Goal: Find specific page/section: Find specific page/section

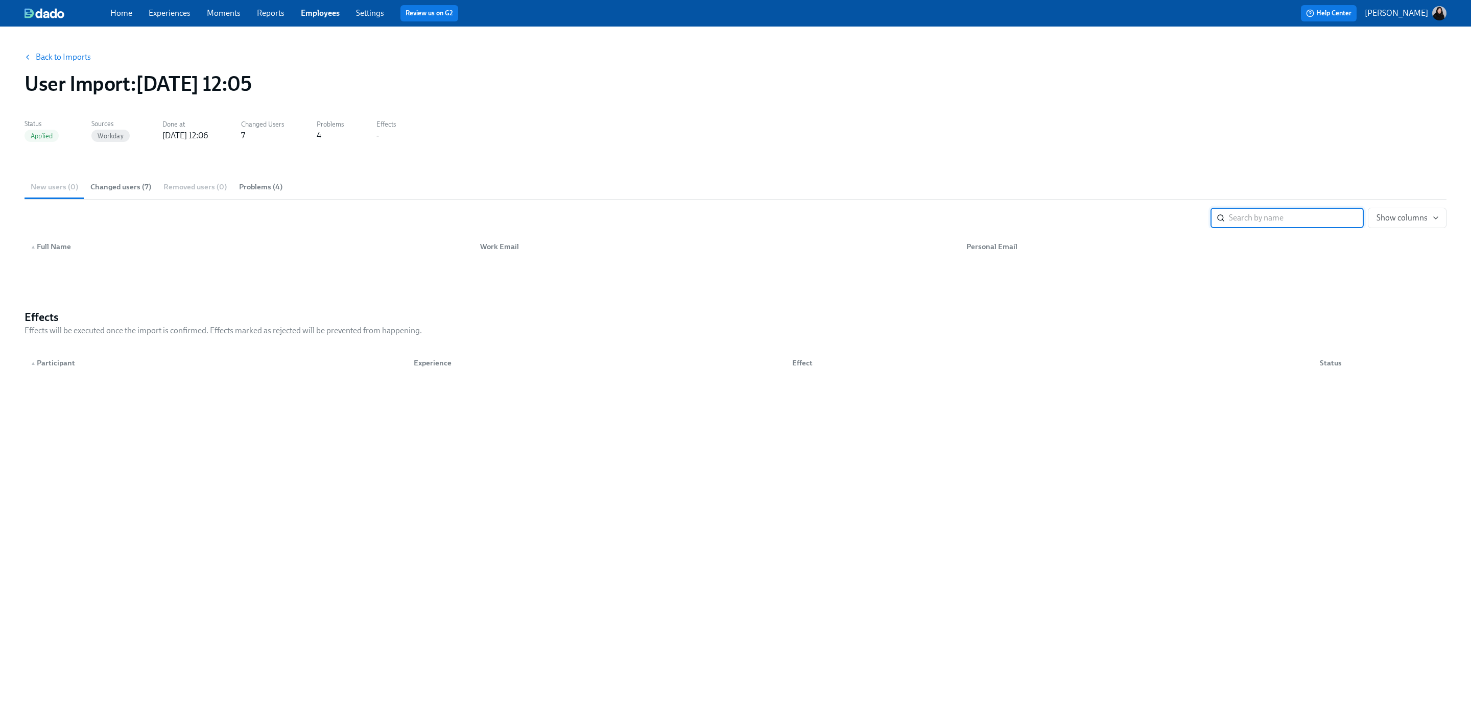
click at [154, 16] on link "Experiences" at bounding box center [170, 13] width 42 height 10
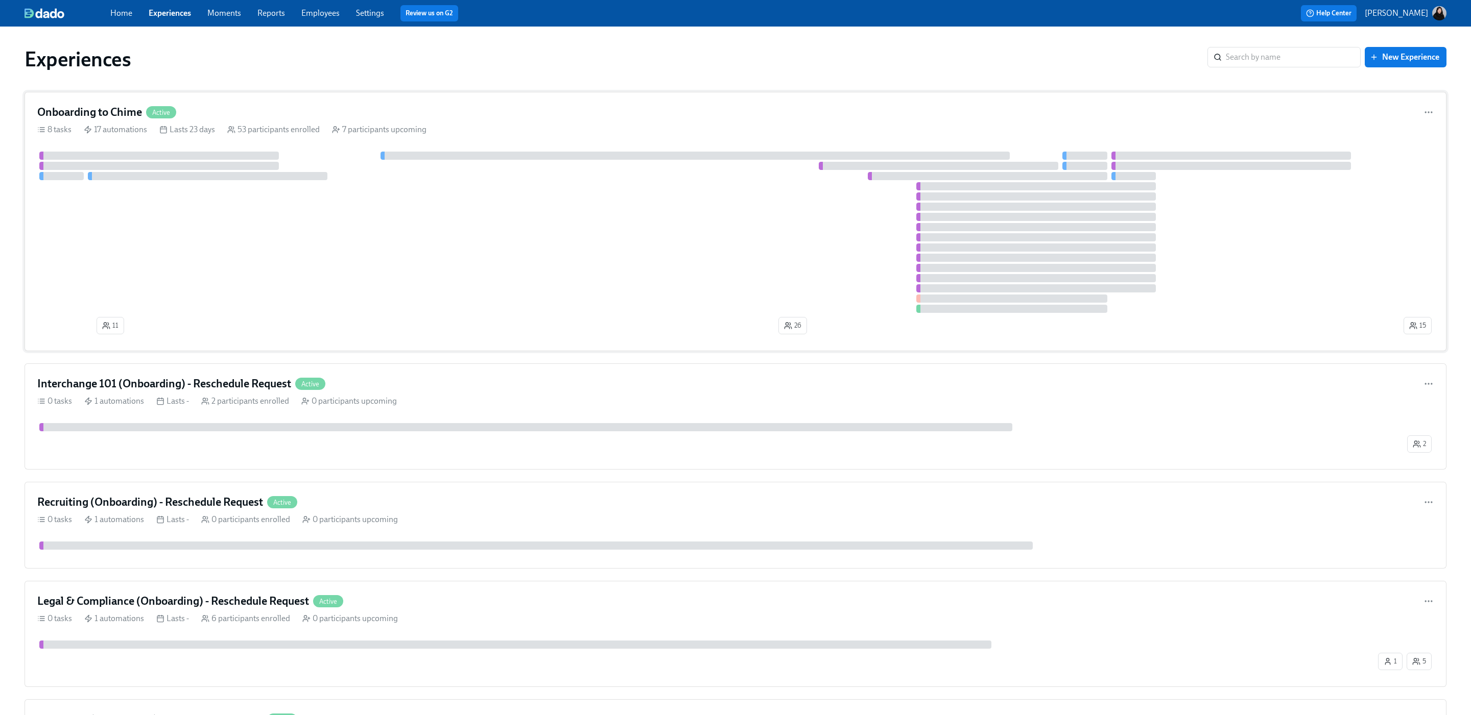
click at [413, 275] on div at bounding box center [719, 232] width 1364 height 161
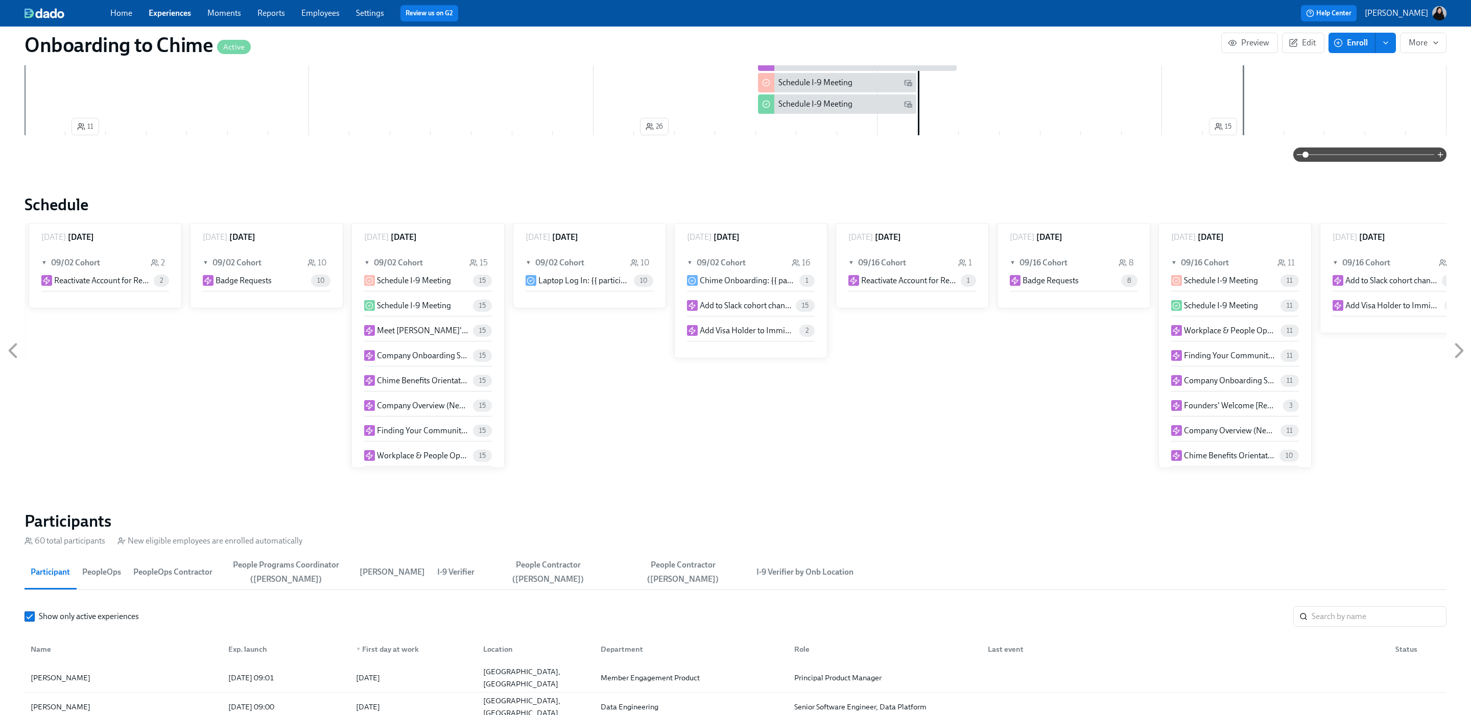
scroll to position [115, 0]
click at [1318, 613] on input "search" at bounding box center [1378, 617] width 135 height 20
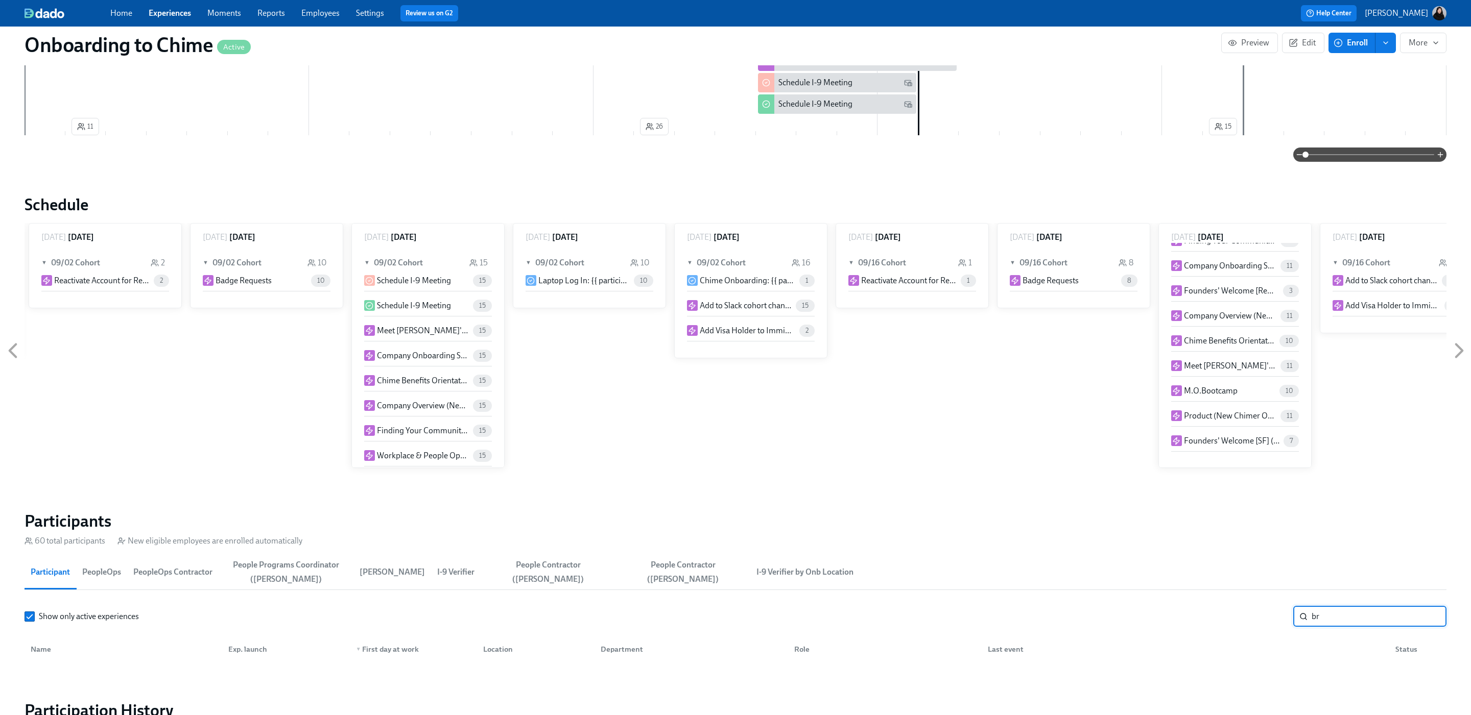
type input "b"
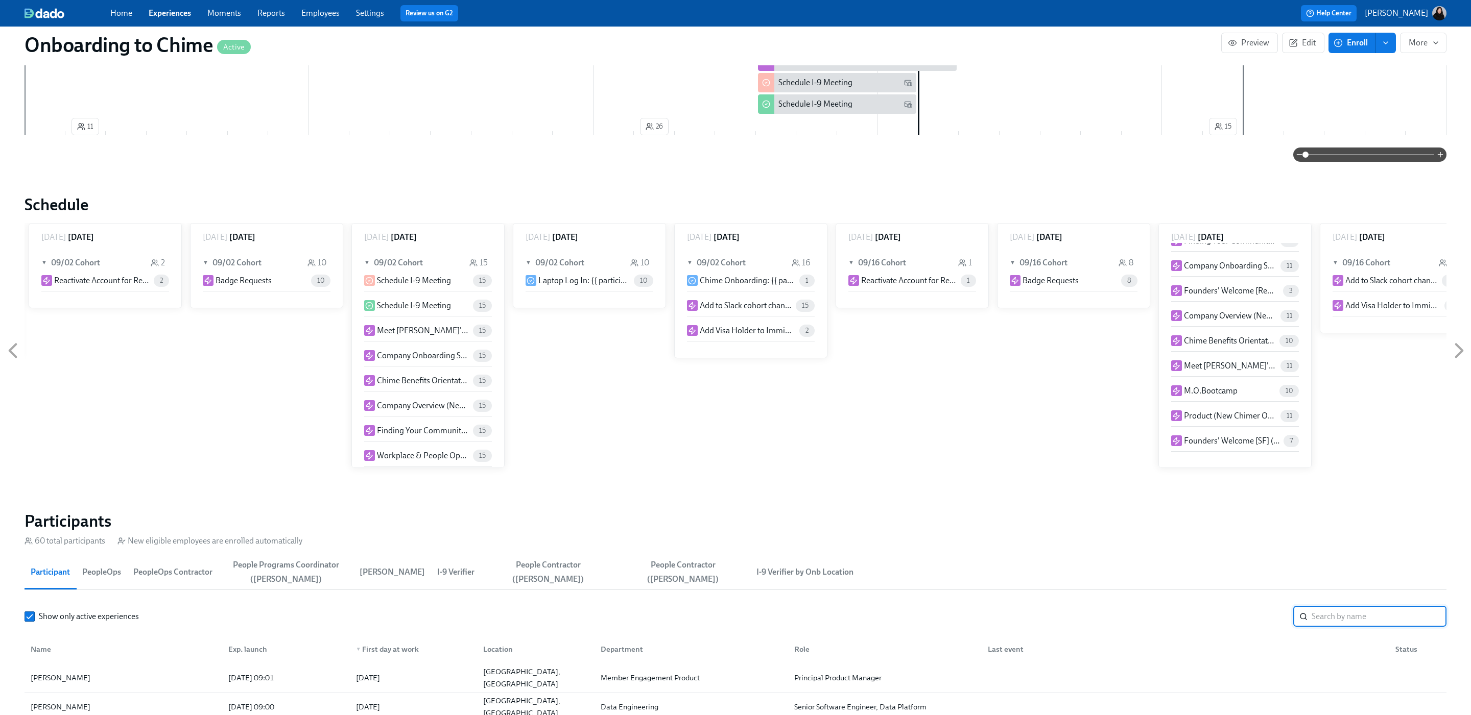
click at [324, 5] on div "Home Experiences Moments Reports Employees Settings Review us on G2" at bounding box center [444, 13] width 668 height 16
click at [325, 9] on link "Employees" at bounding box center [320, 13] width 38 height 10
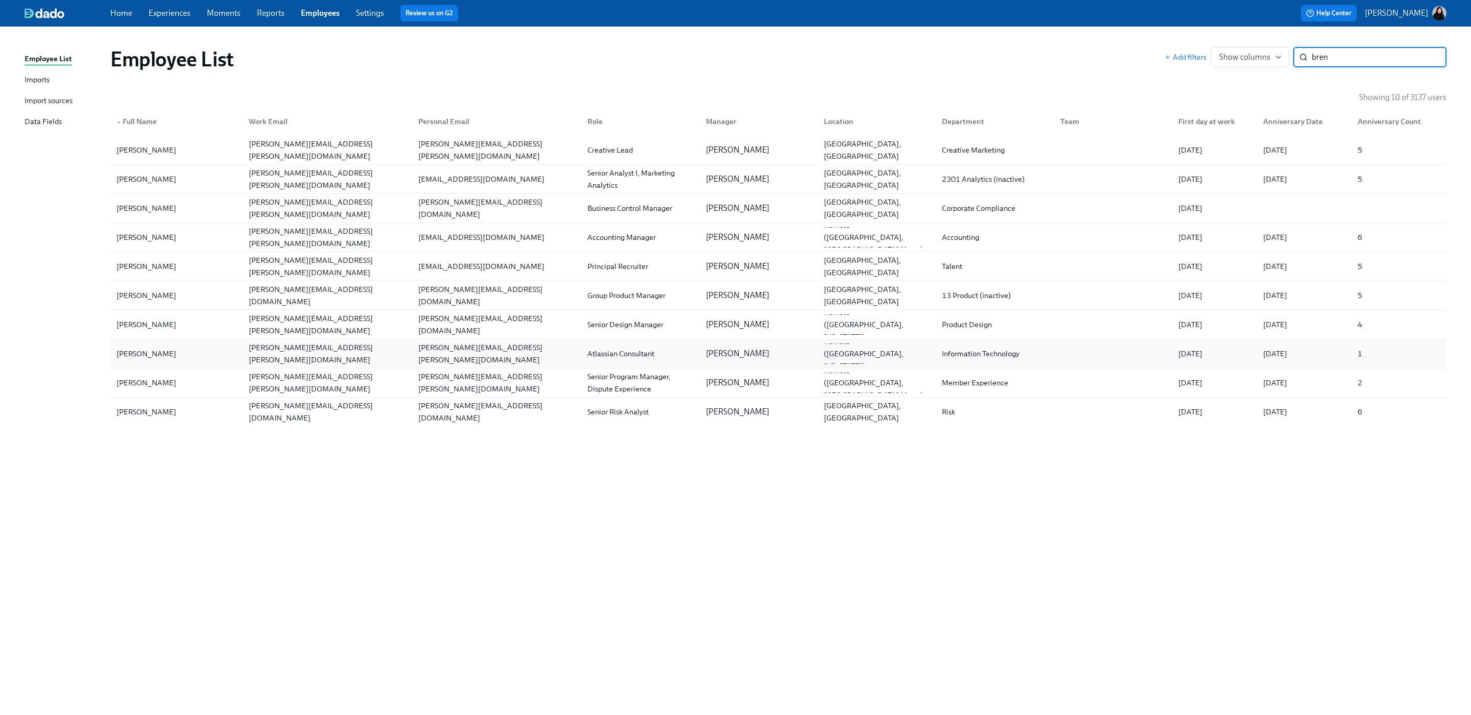
type input "bren"
click at [342, 352] on div "[PERSON_NAME][EMAIL_ADDRESS][PERSON_NAME][DOMAIN_NAME]" at bounding box center [327, 354] width 165 height 25
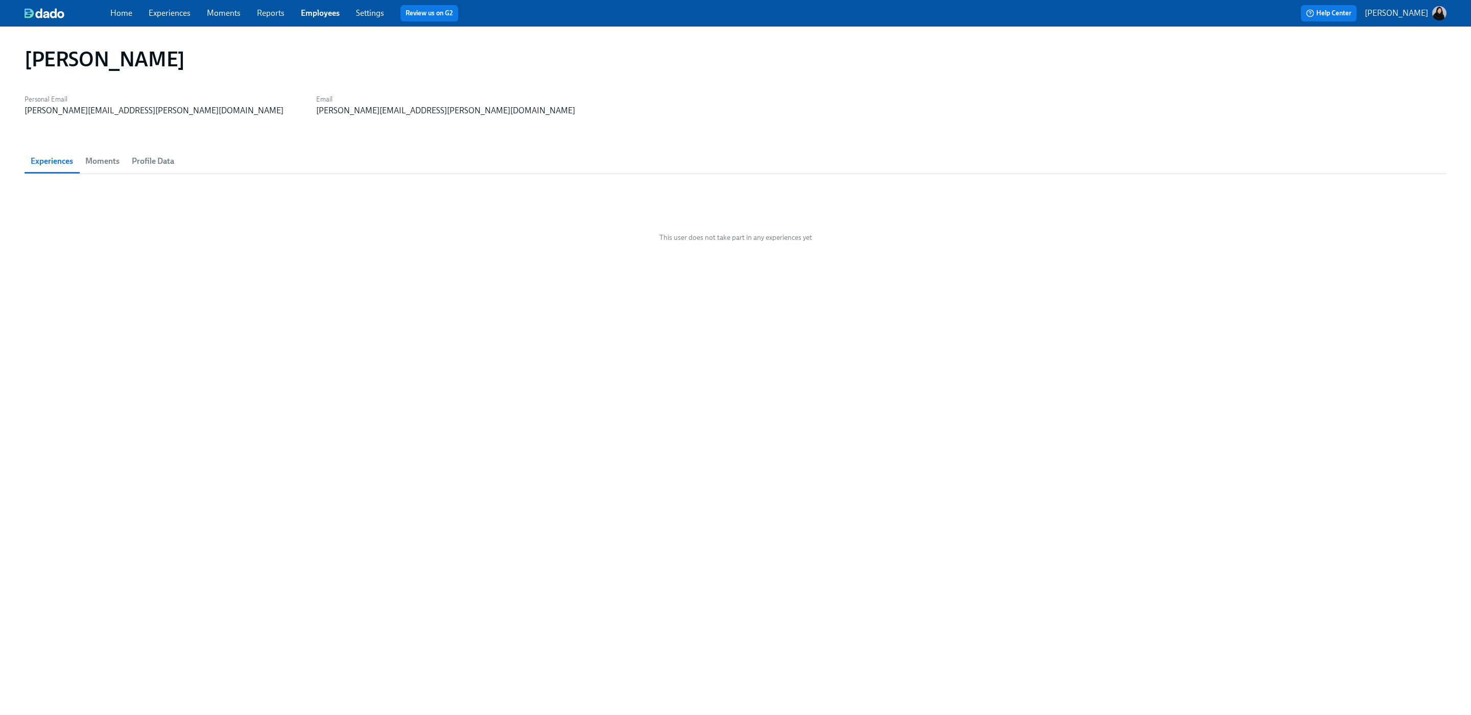
click at [114, 166] on span "Moments" at bounding box center [102, 161] width 34 height 14
drag, startPoint x: 167, startPoint y: 167, endPoint x: 99, endPoint y: 164, distance: 69.0
click at [167, 167] on span "Profile Data" at bounding box center [153, 161] width 42 height 14
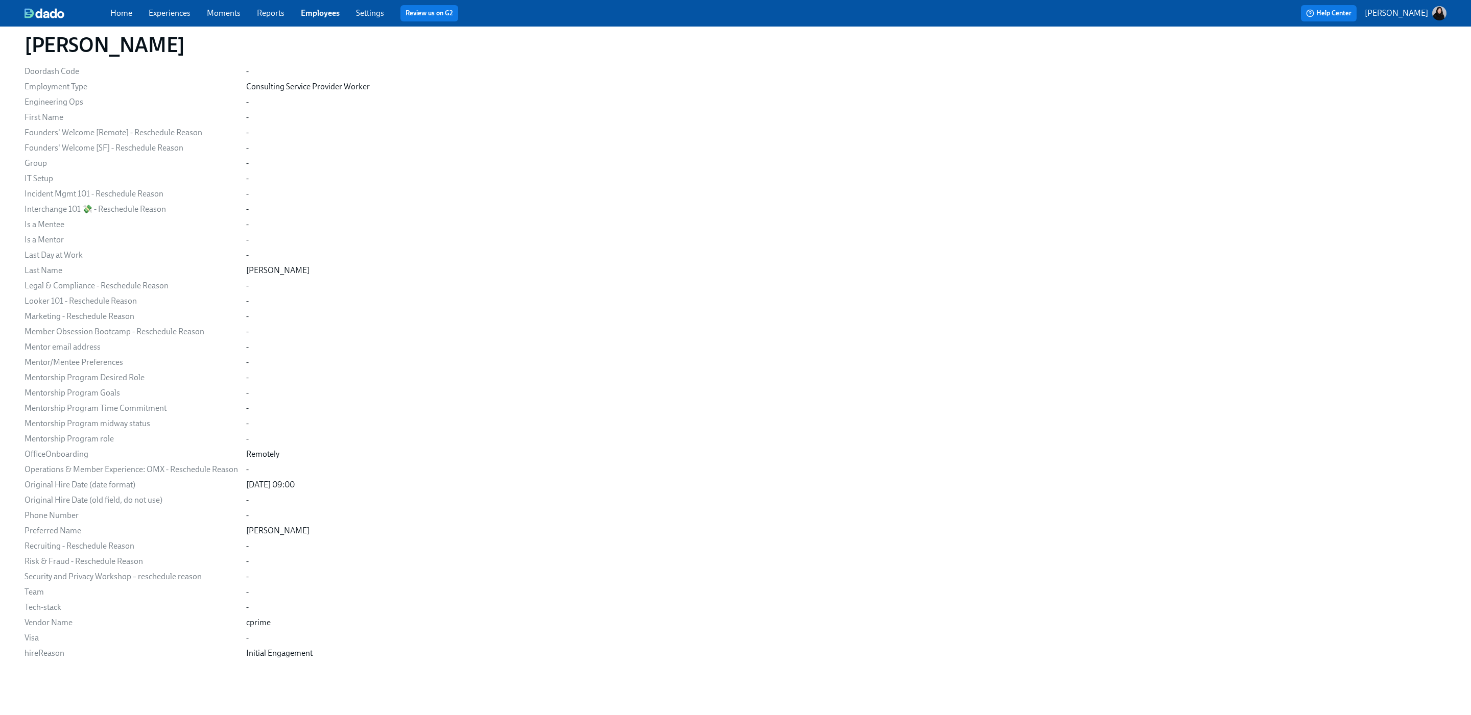
scroll to position [358, 0]
